Goal: Transaction & Acquisition: Purchase product/service

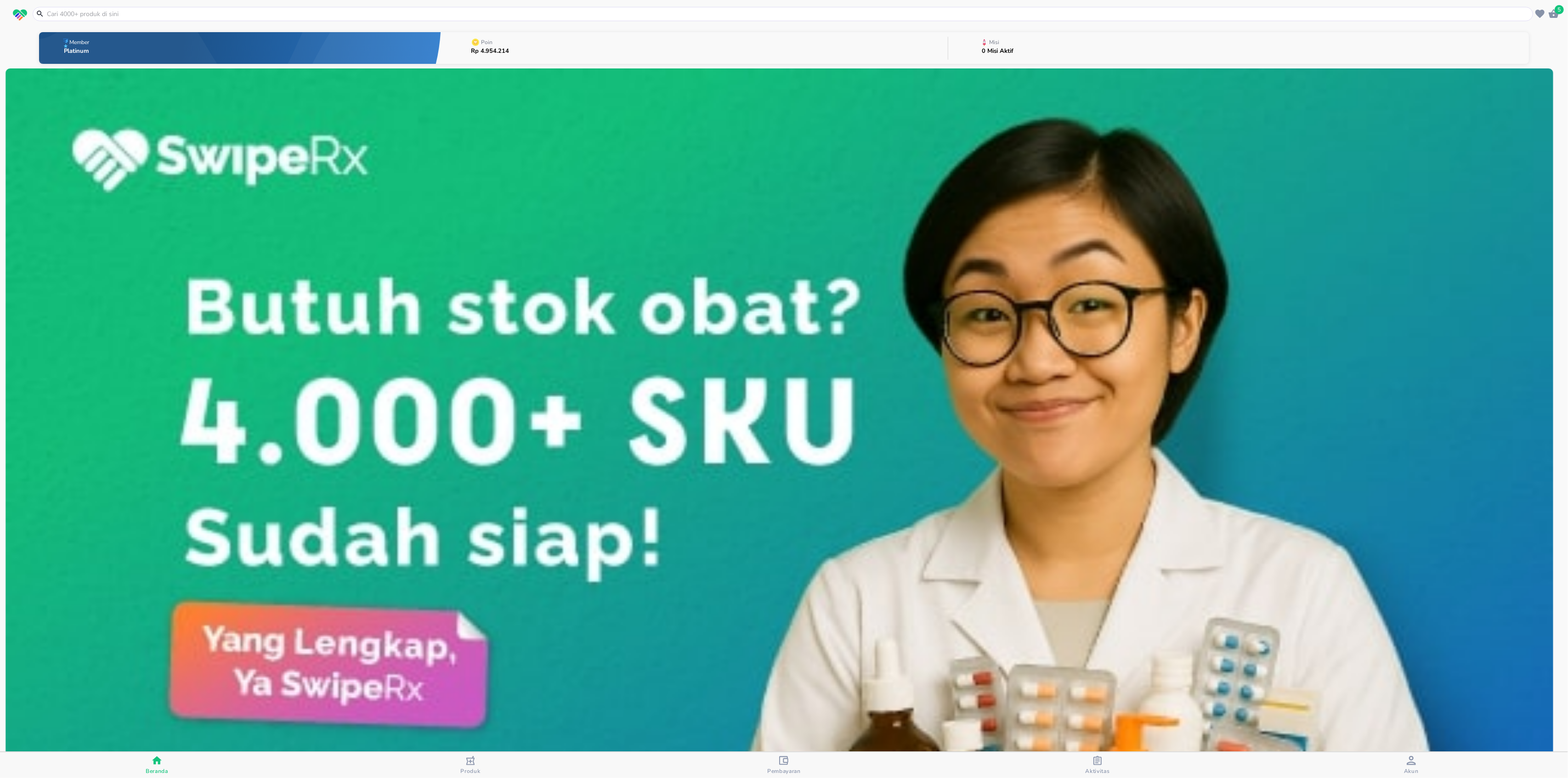
click at [599, 15] on input "text" at bounding box center [788, 14] width 1485 height 9
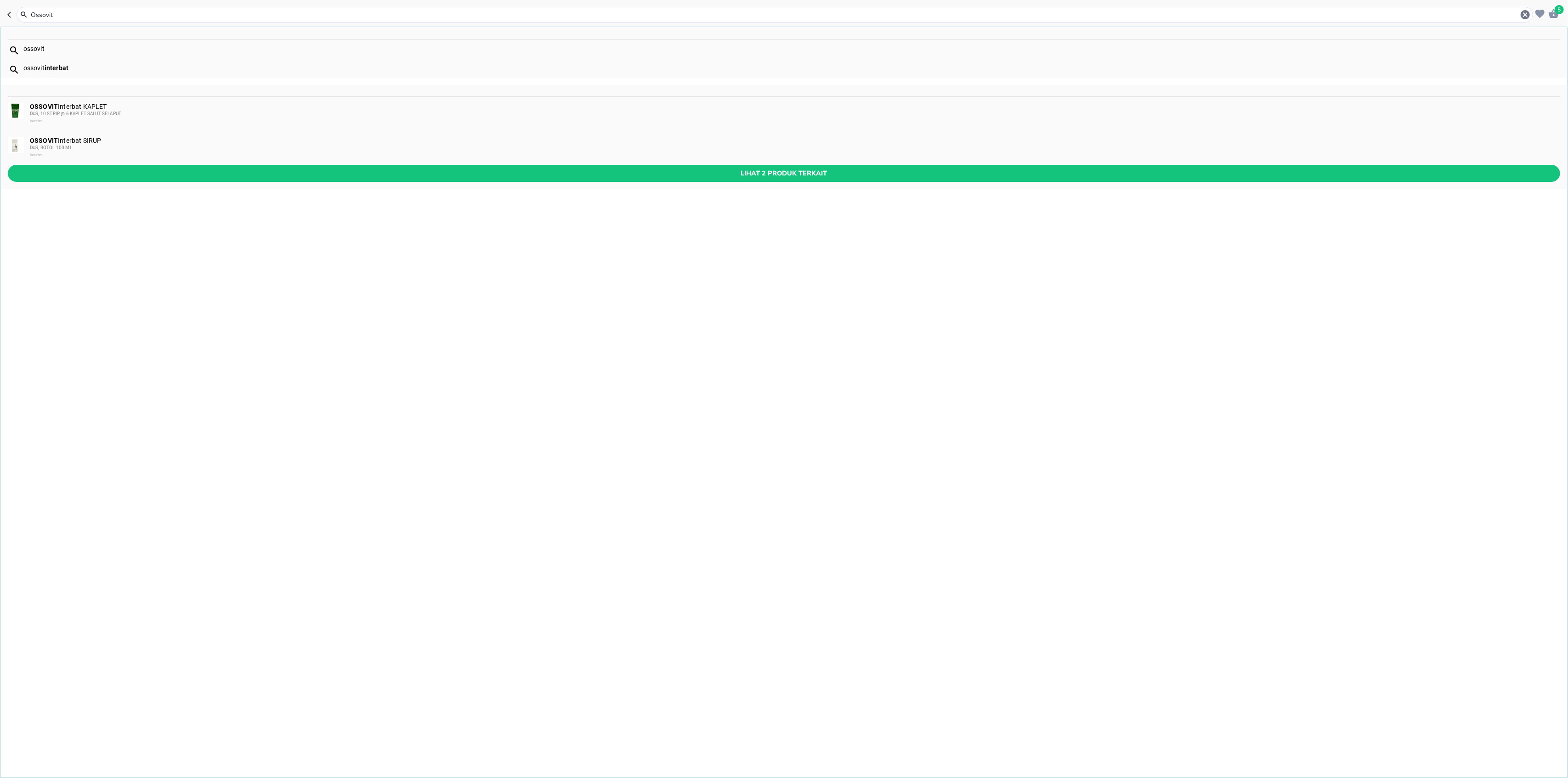
type input "Ossovit"
click at [43, 105] on b "OSSOVIT" at bounding box center [44, 106] width 28 height 7
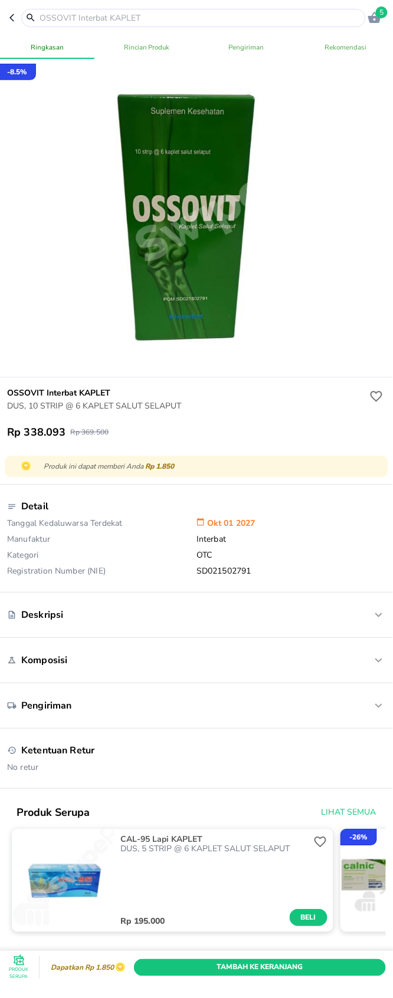
click at [19, 397] on h6 "OSSOVIT Interbat KAPLET" at bounding box center [187, 393] width 360 height 13
copy h6 "OSSOVIT"
click at [86, 19] on input "text" at bounding box center [200, 18] width 324 height 12
paste input "OSSOVIT"
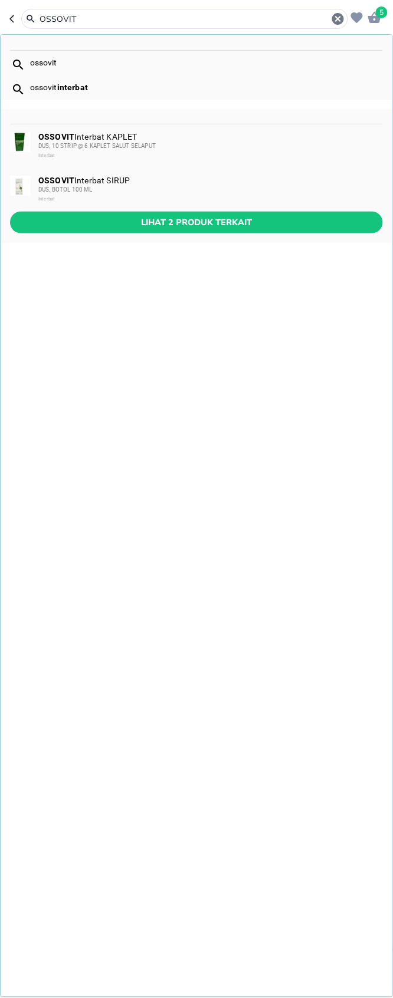
type input "OSSOVIT"
click at [71, 187] on span "DUS, BOTOL 100 ML" at bounding box center [65, 189] width 54 height 6
